Goal: Task Accomplishment & Management: Complete application form

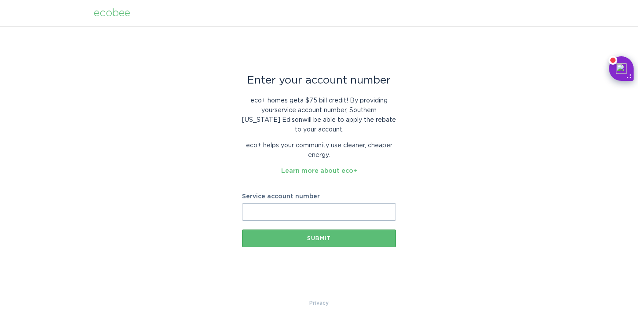
click at [268, 212] on input "Service account number" at bounding box center [319, 212] width 154 height 18
click at [197, 191] on div "Enter your account number eco+ homes get a $75 bill credit ! By providing your …" at bounding box center [319, 162] width 638 height 272
